Goal: Navigation & Orientation: Find specific page/section

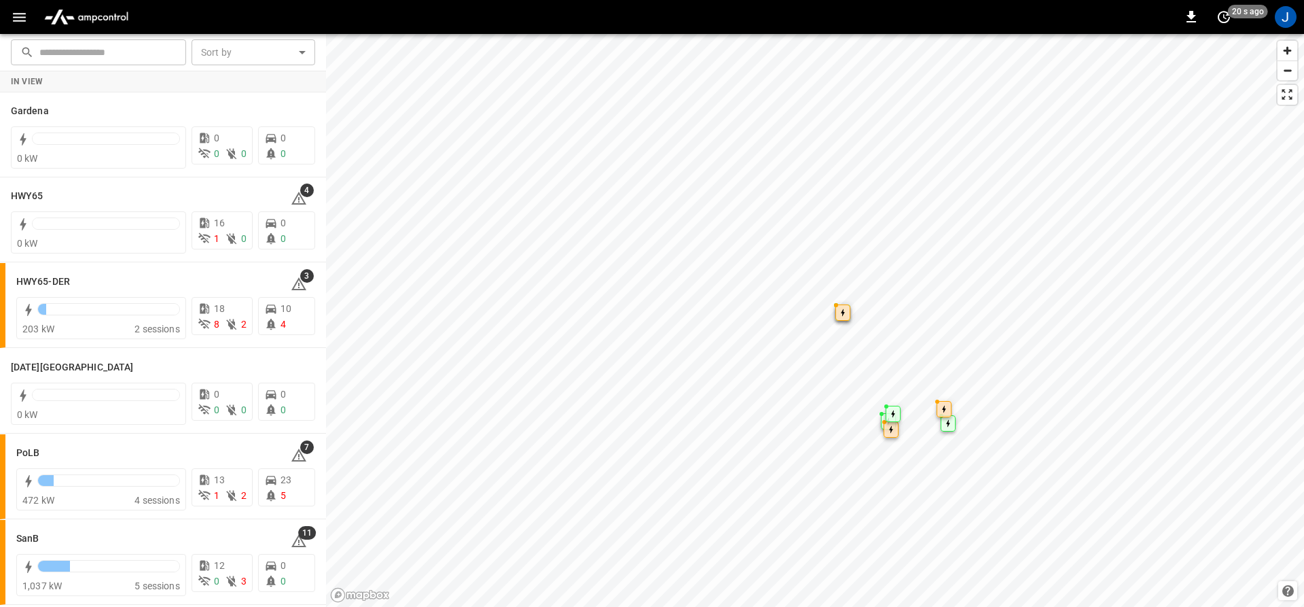
click at [2, 22] on div "0 20 s ago J" at bounding box center [652, 17] width 1304 height 34
click at [6, 20] on button "button" at bounding box center [19, 17] width 28 height 25
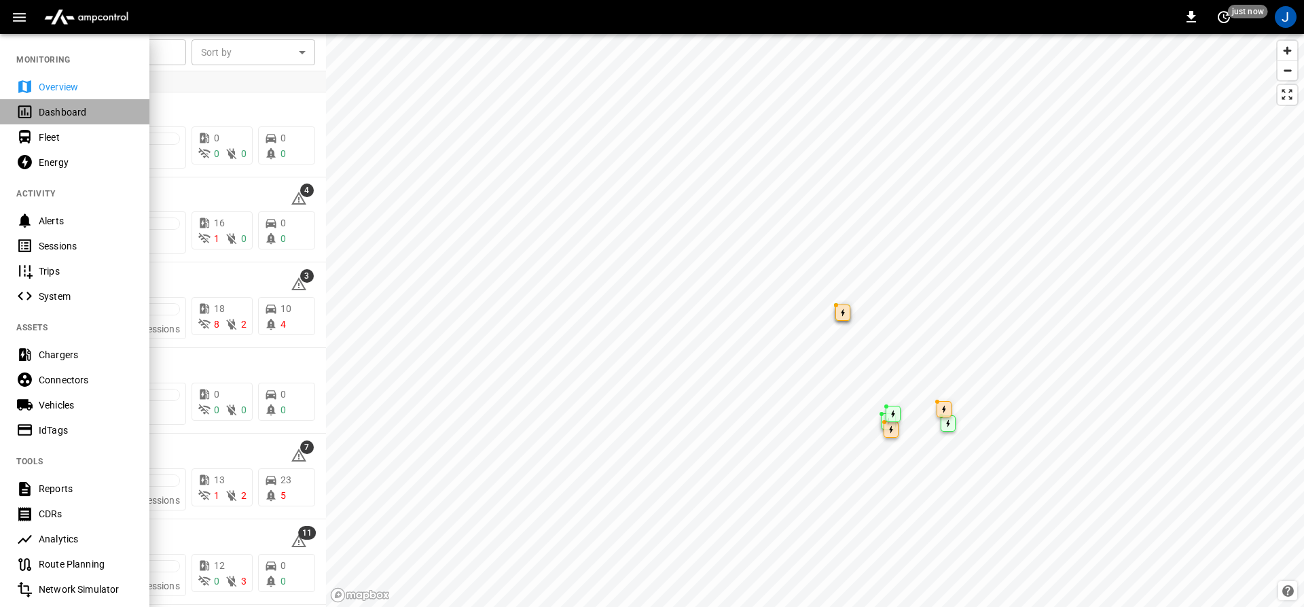
click at [61, 105] on div "Dashboard" at bounding box center [86, 112] width 94 height 14
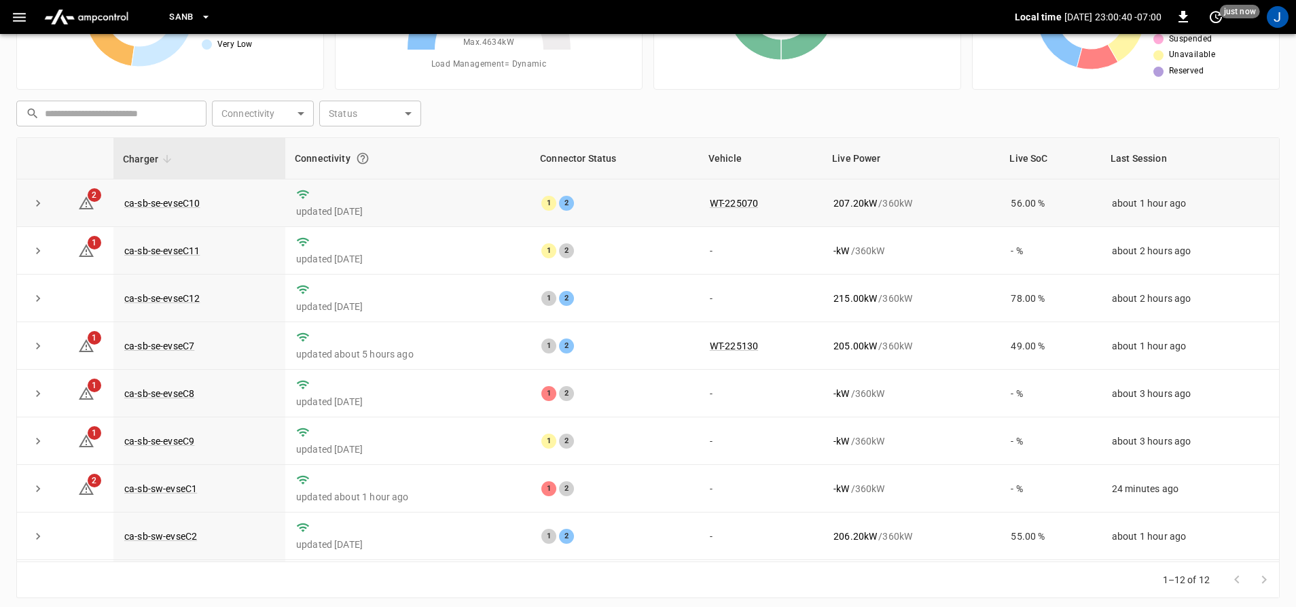
scroll to position [141, 0]
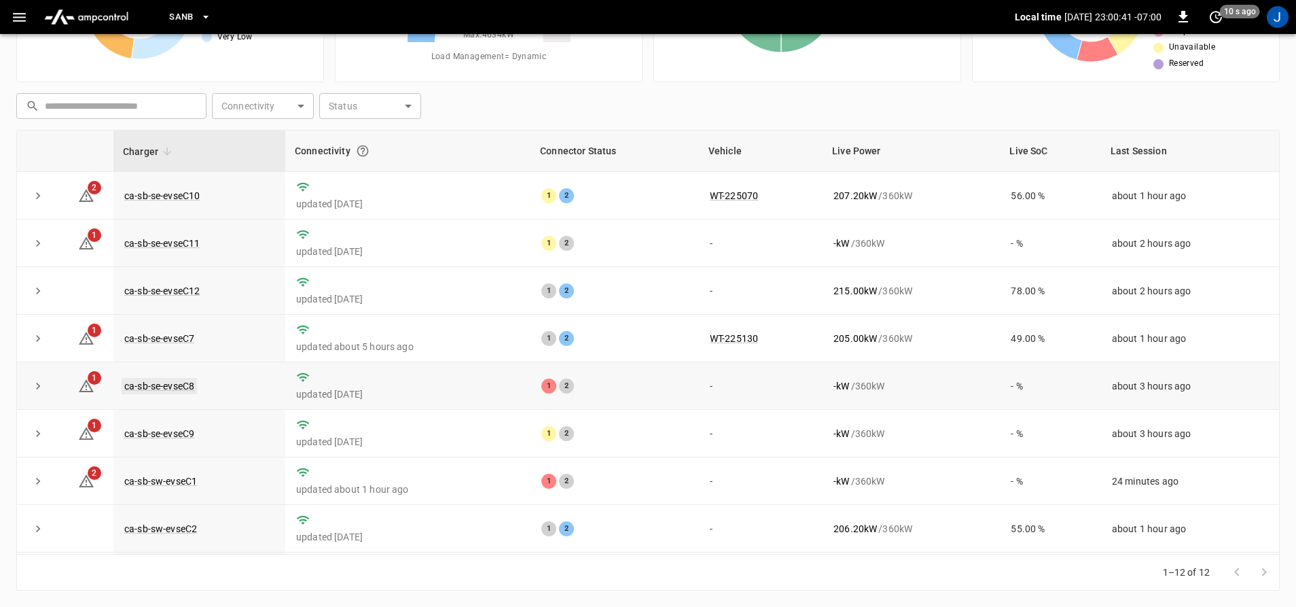
click at [158, 394] on link "ca-sb-se-evseC8" at bounding box center [159, 386] width 75 height 16
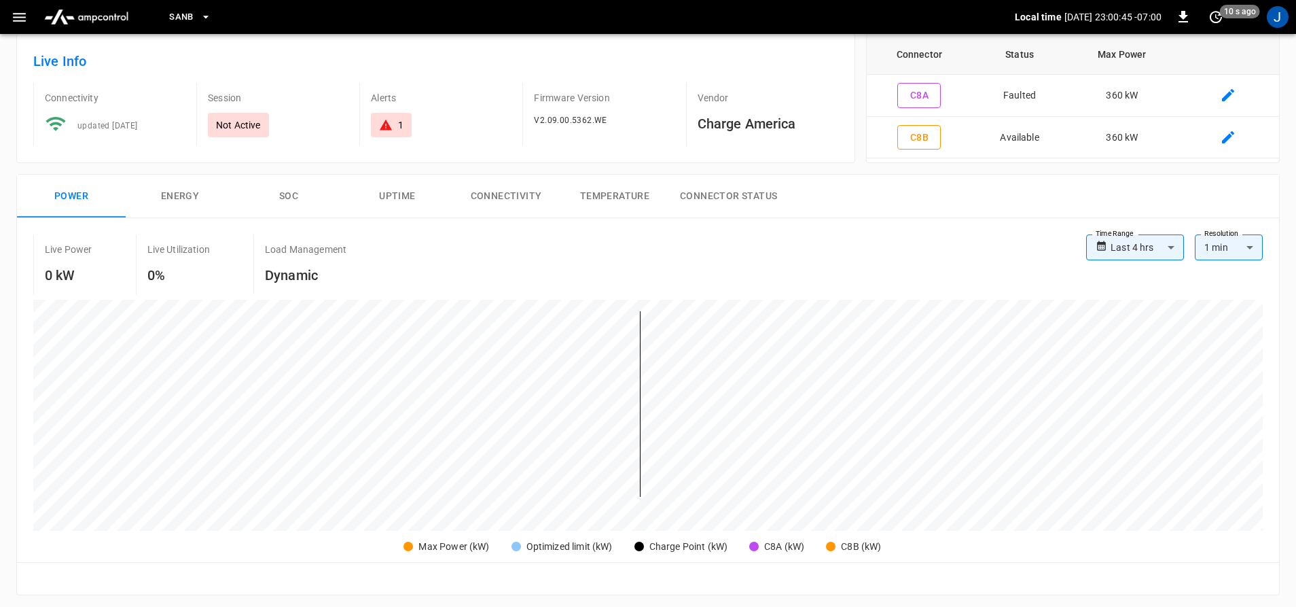
scroll to position [68, 0]
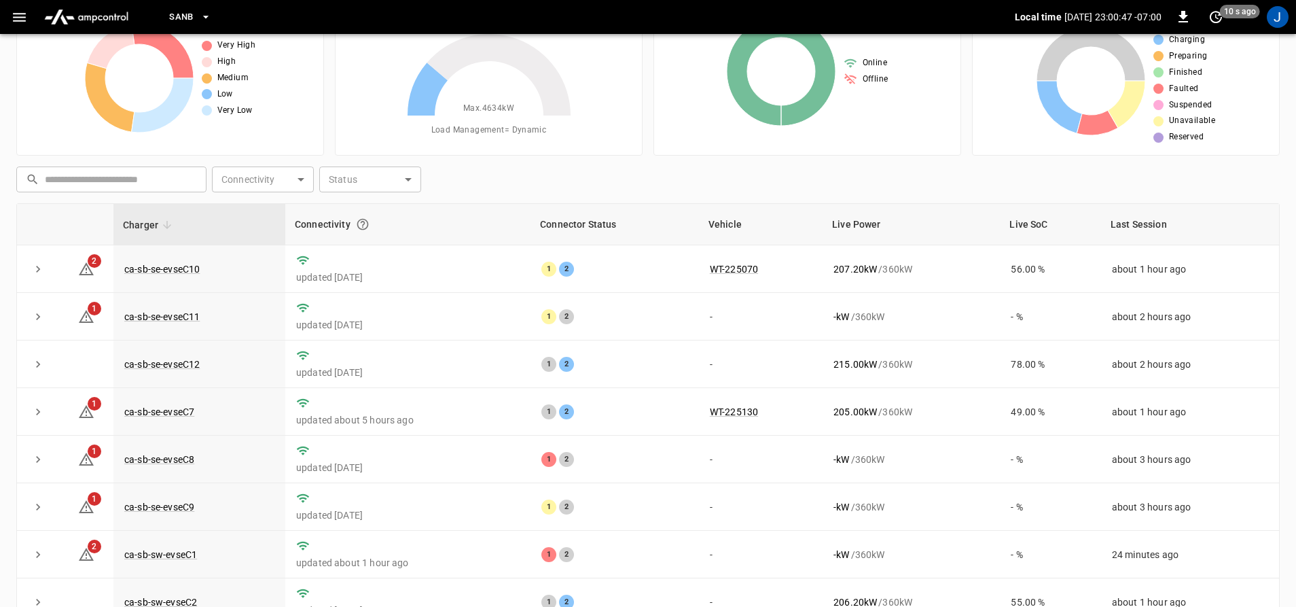
scroll to position [141, 0]
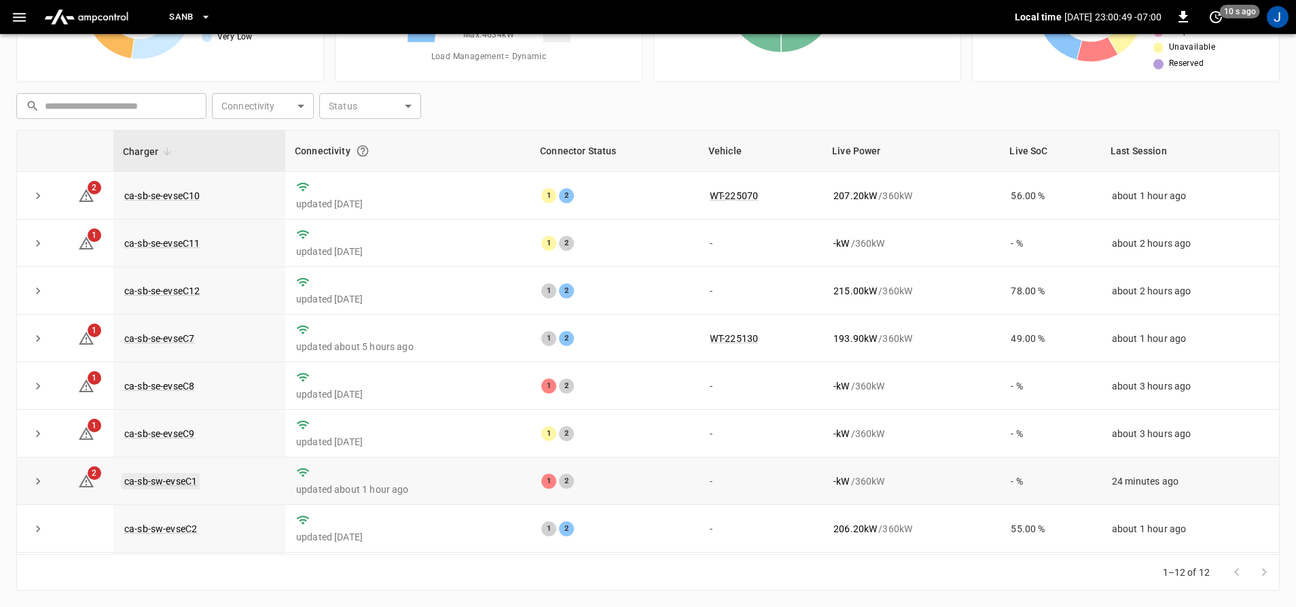
click at [197, 488] on link "ca-sb-sw-evseC1" at bounding box center [161, 481] width 78 height 16
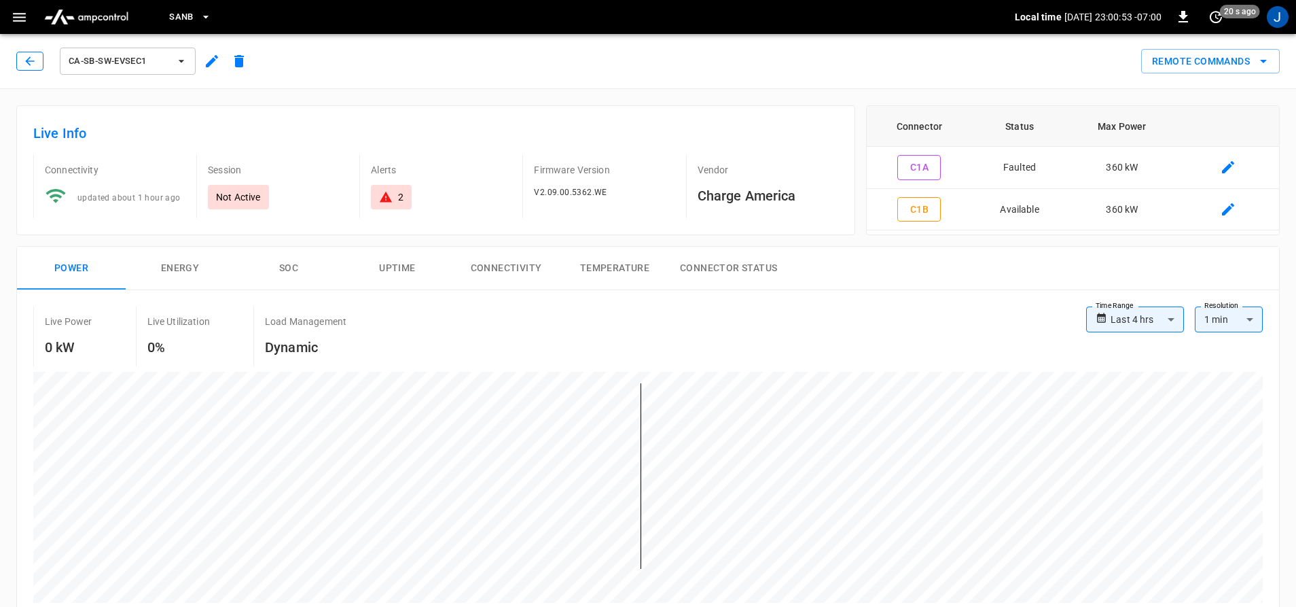
click at [28, 56] on icon "button" at bounding box center [30, 61] width 14 height 14
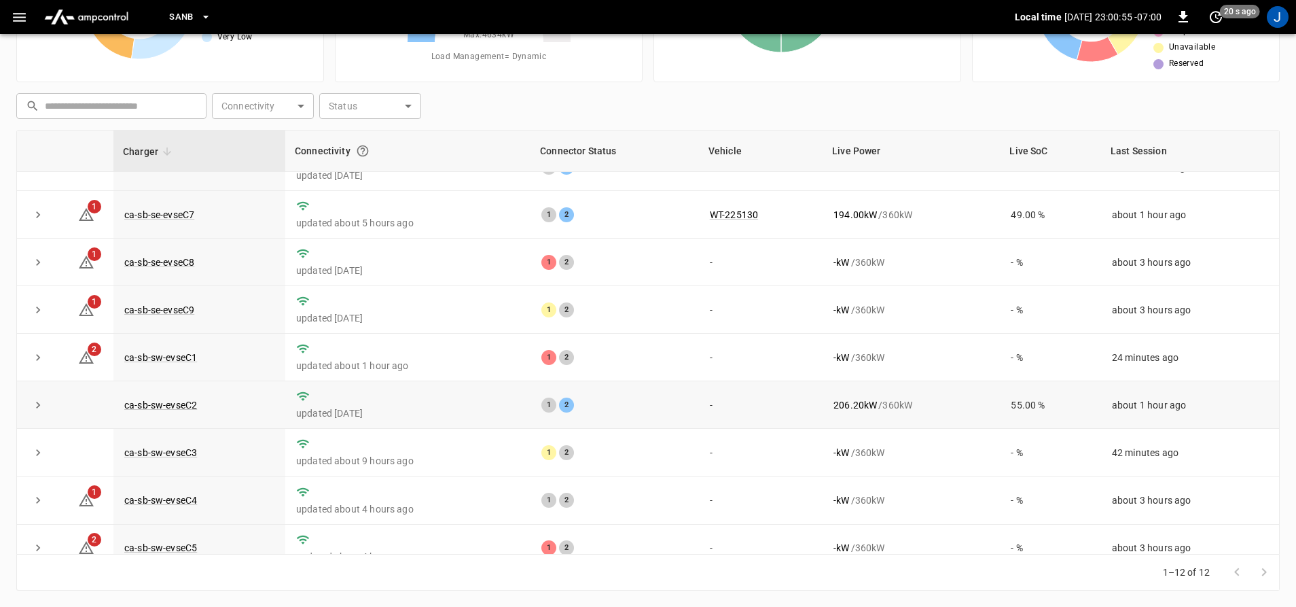
scroll to position [197, 0]
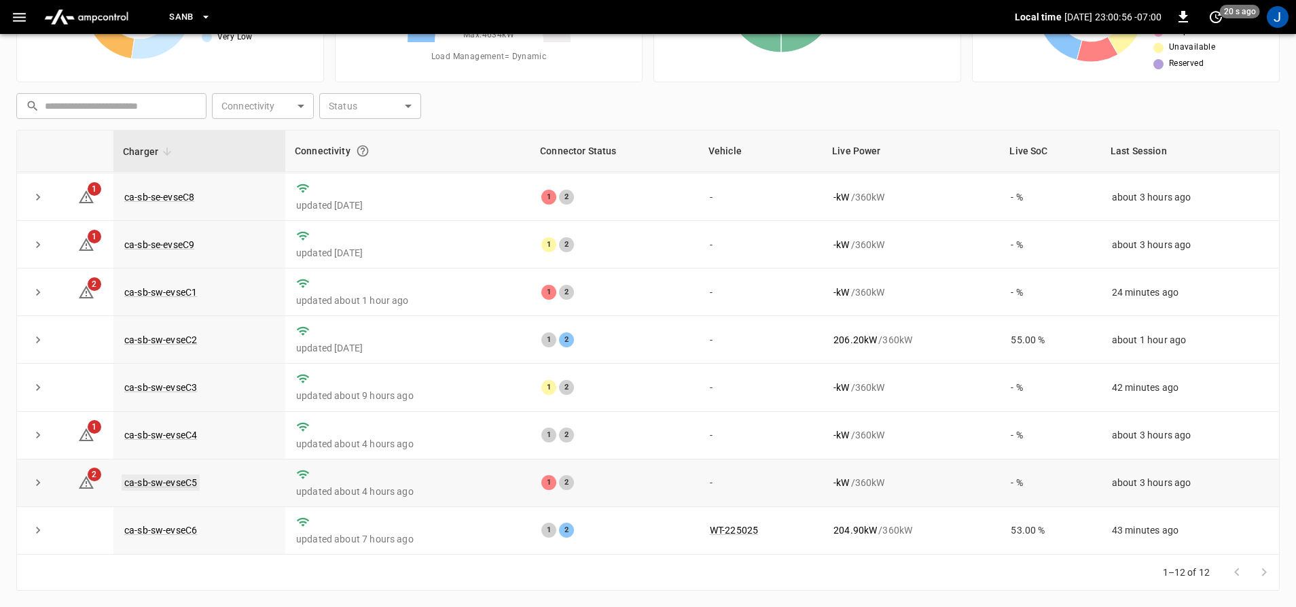
click at [146, 477] on link "ca-sb-sw-evseC5" at bounding box center [161, 482] width 78 height 16
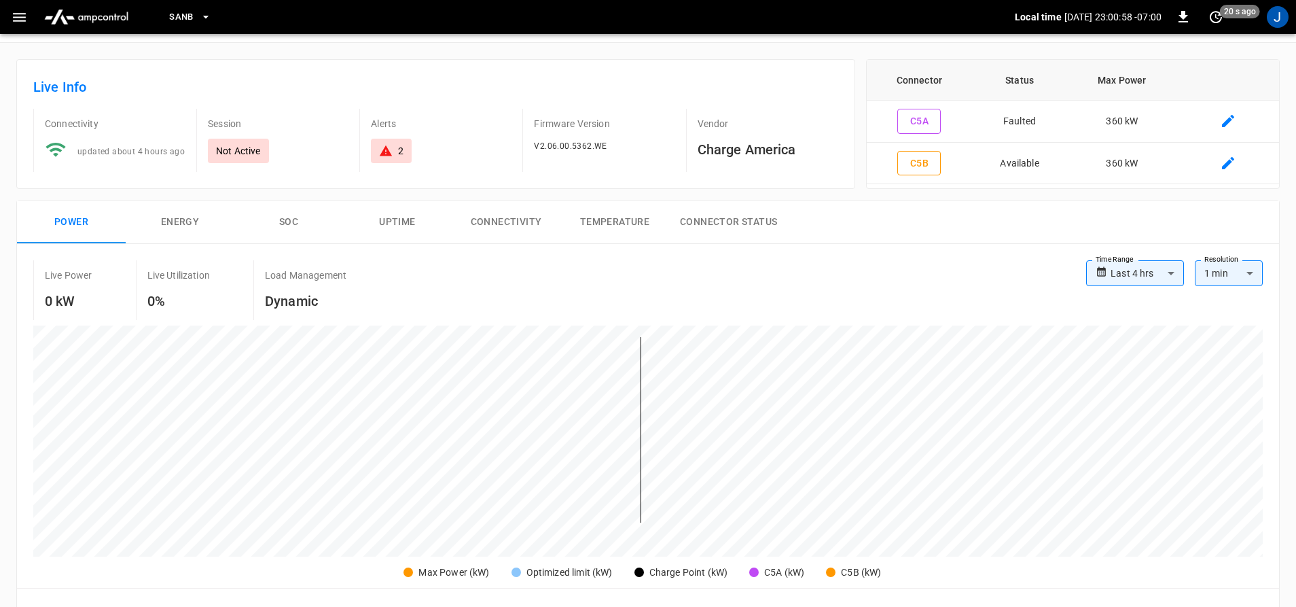
scroll to position [408, 0]
